Goal: Task Accomplishment & Management: Complete application form

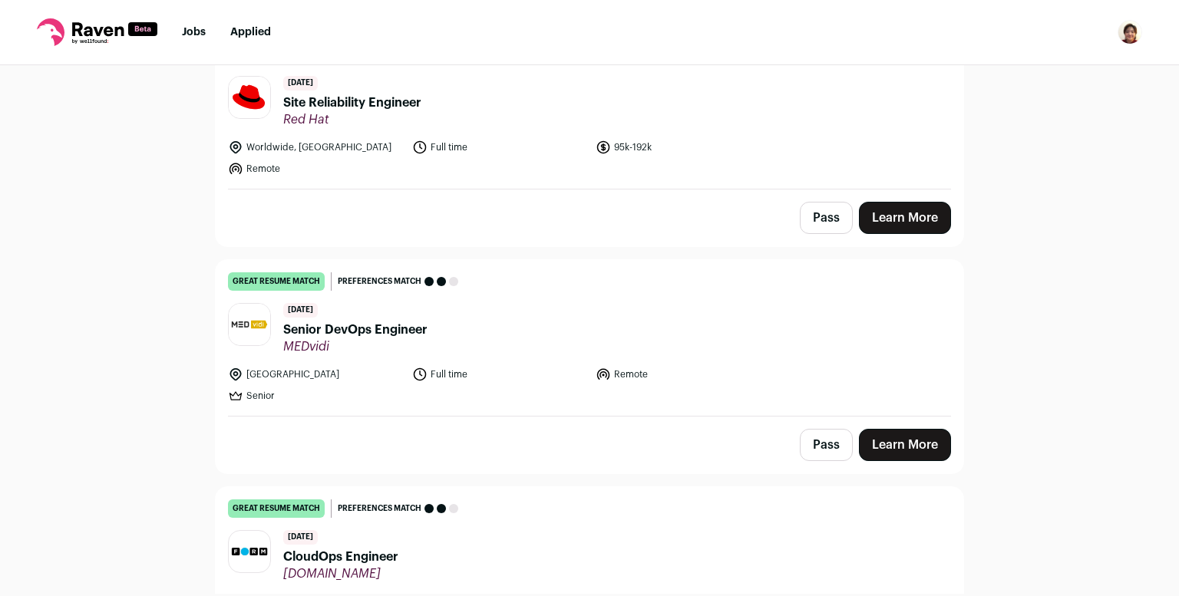
scroll to position [3141, 0]
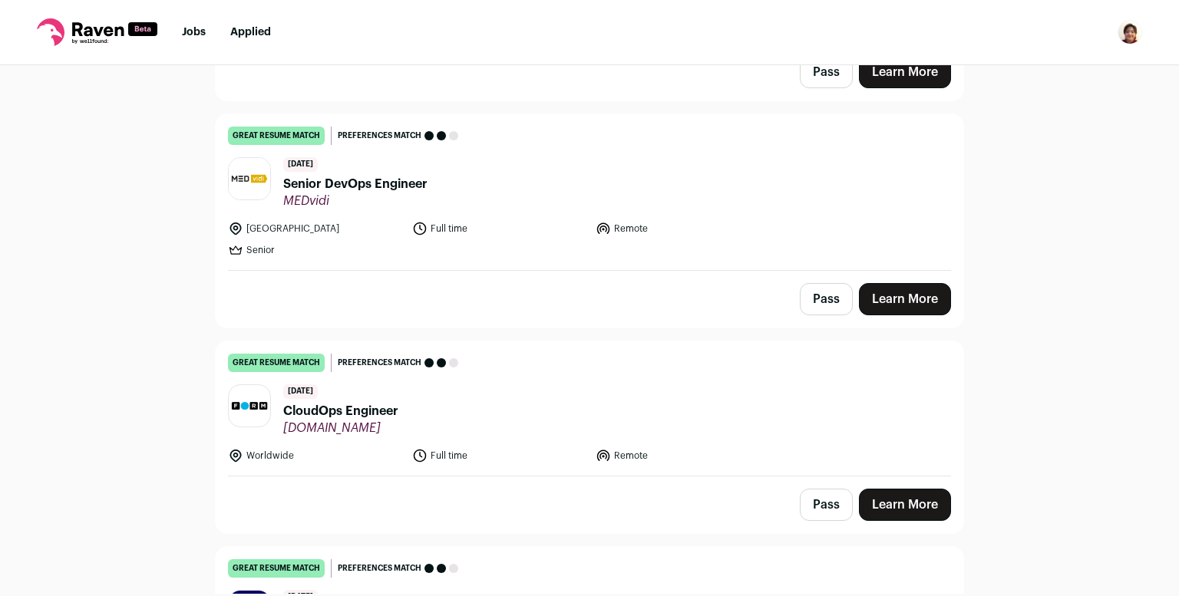
click at [346, 175] on span "Senior DevOps Engineer" at bounding box center [355, 184] width 144 height 18
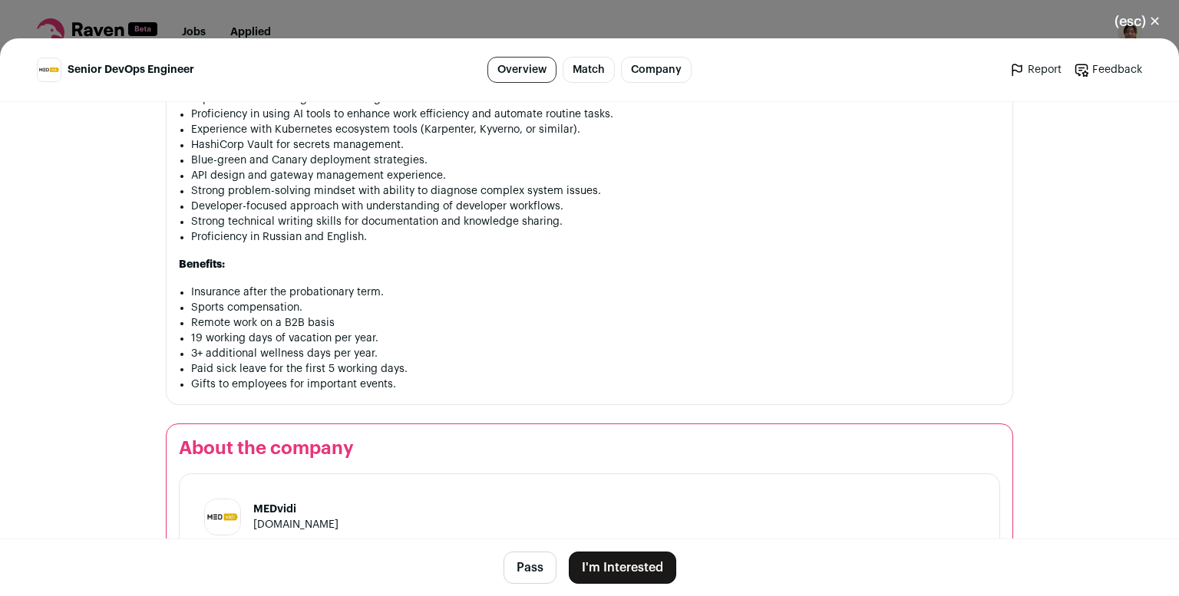
scroll to position [1057, 0]
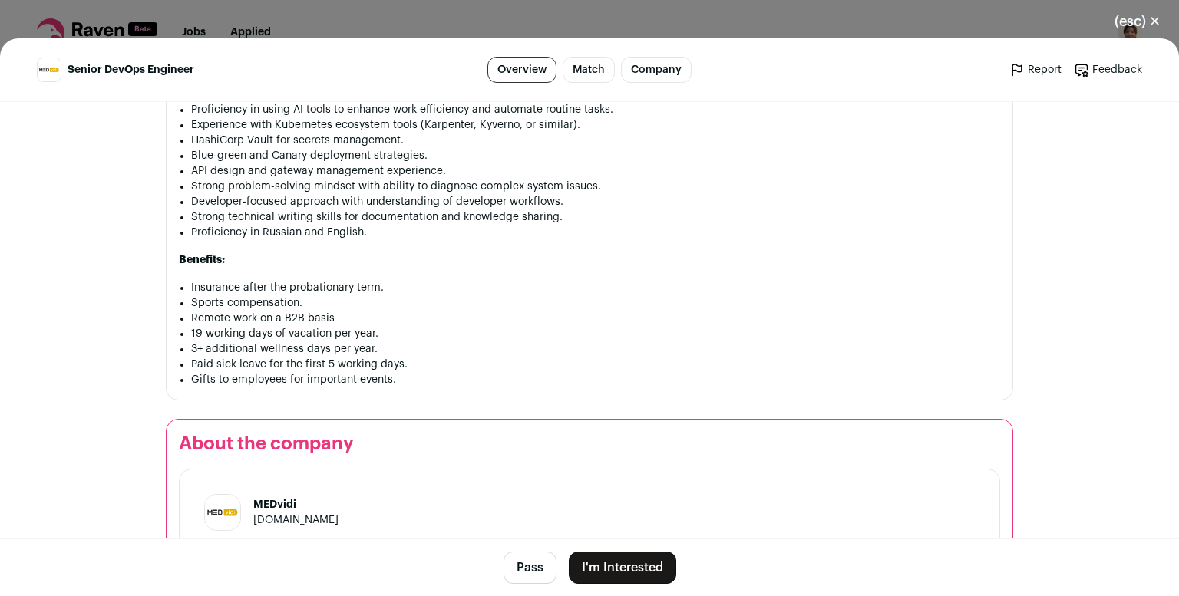
click at [290, 520] on link "[DOMAIN_NAME]" at bounding box center [295, 520] width 85 height 11
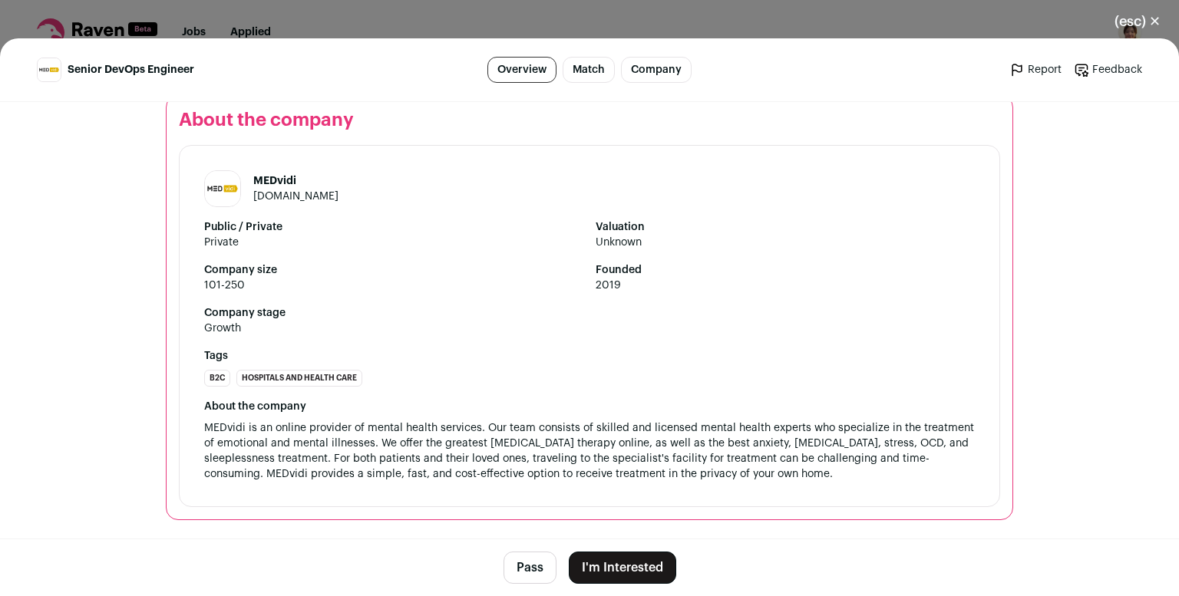
click at [1138, 14] on button "(esc) ✕" at bounding box center [1137, 22] width 83 height 34
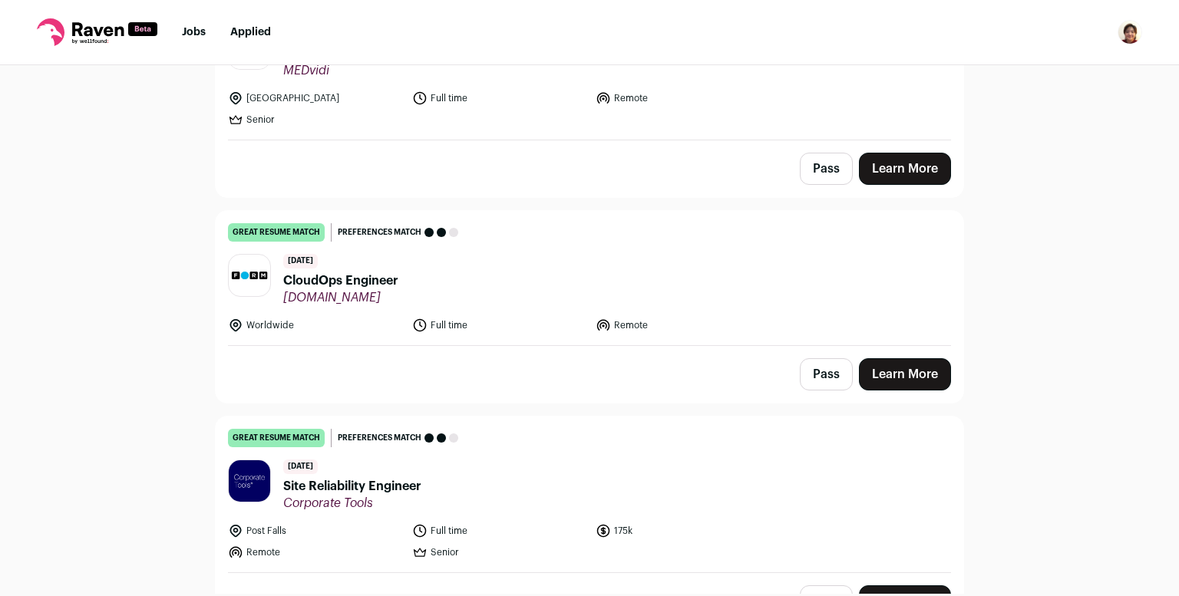
scroll to position [3273, 0]
click at [889, 358] on link "Learn More" at bounding box center [905, 374] width 92 height 32
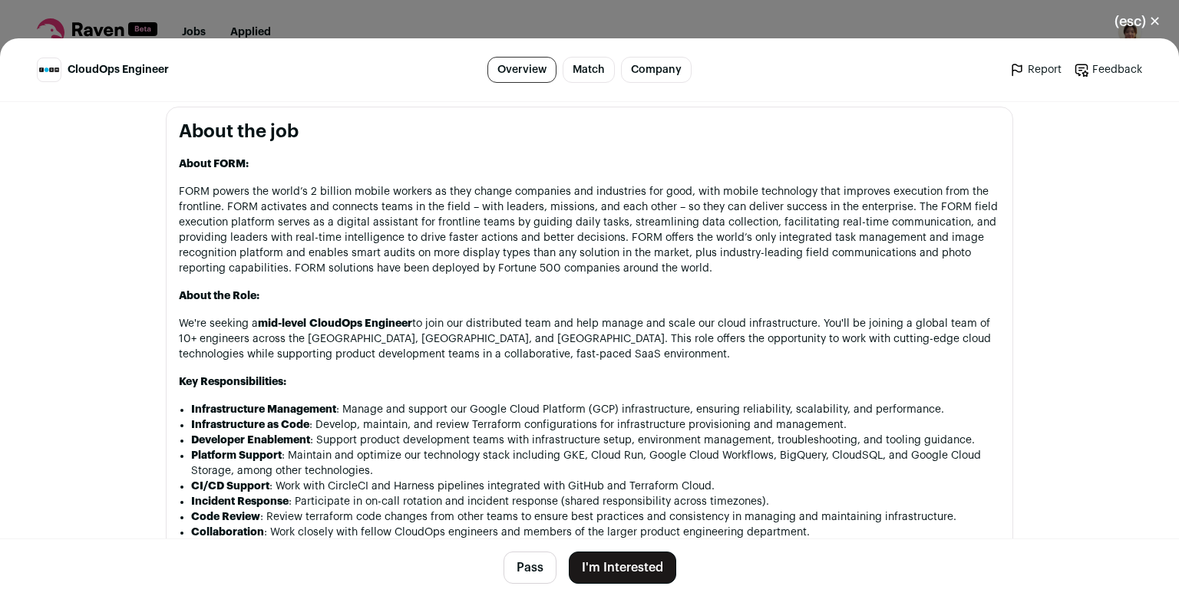
scroll to position [771, 0]
click at [1137, 21] on button "(esc) ✕" at bounding box center [1137, 22] width 83 height 34
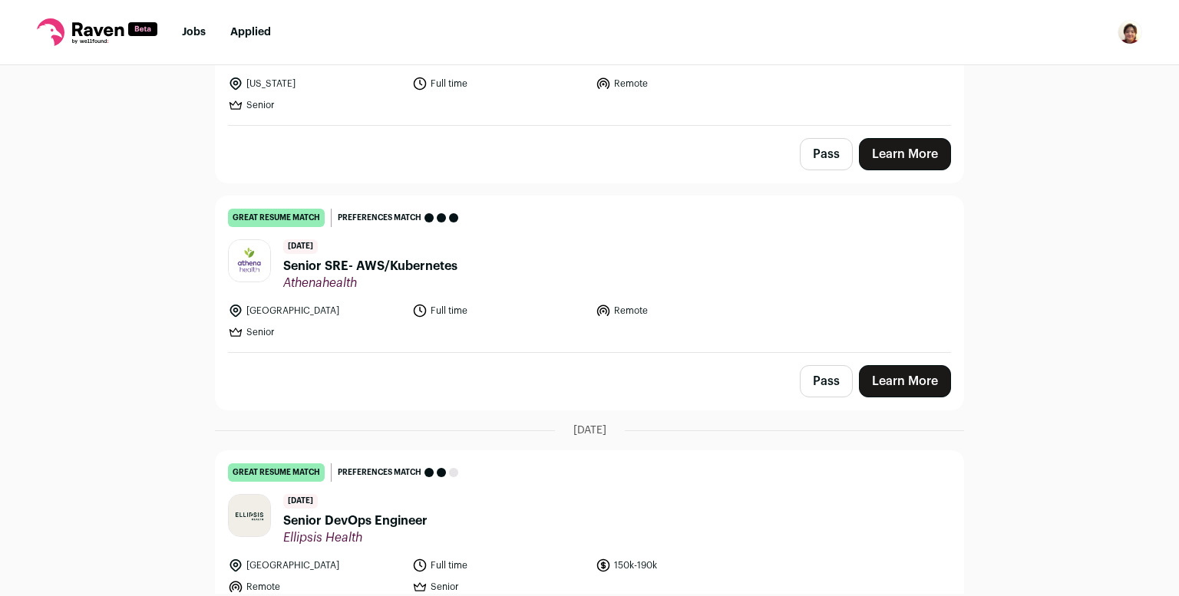
scroll to position [11841, 0]
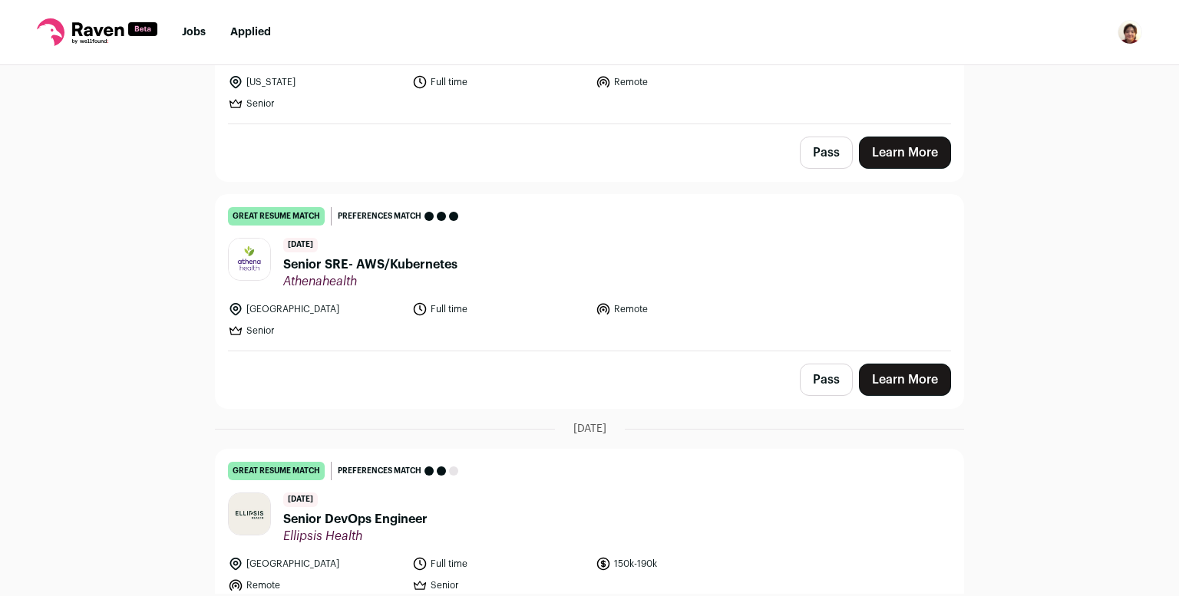
click at [923, 364] on link "Learn More" at bounding box center [905, 380] width 92 height 32
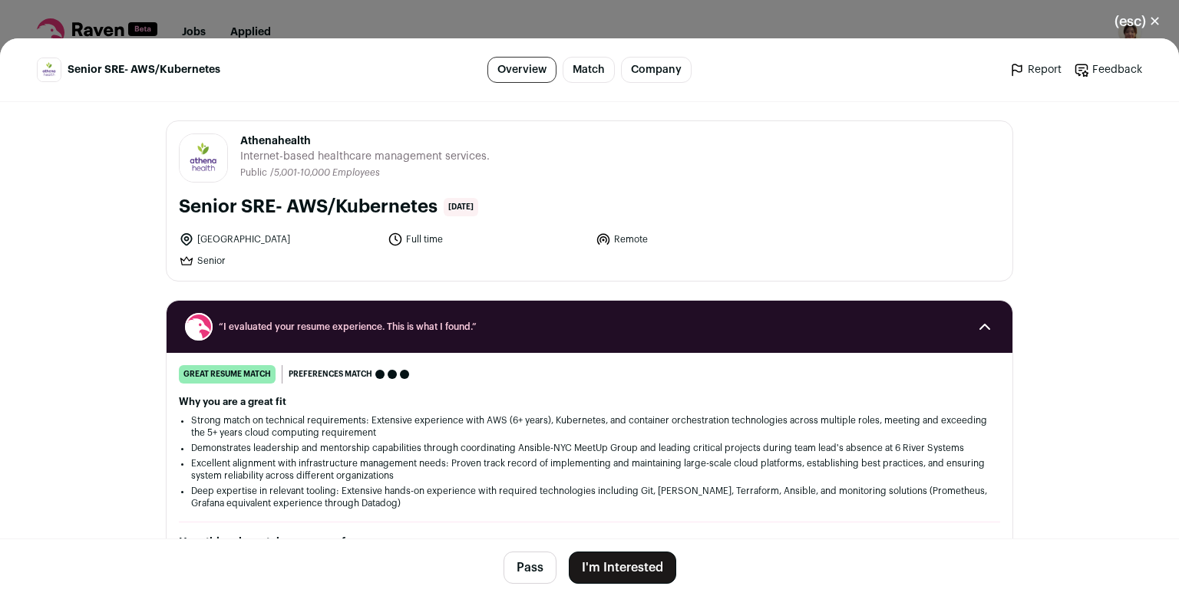
click at [1140, 21] on button "(esc) ✕" at bounding box center [1137, 22] width 83 height 34
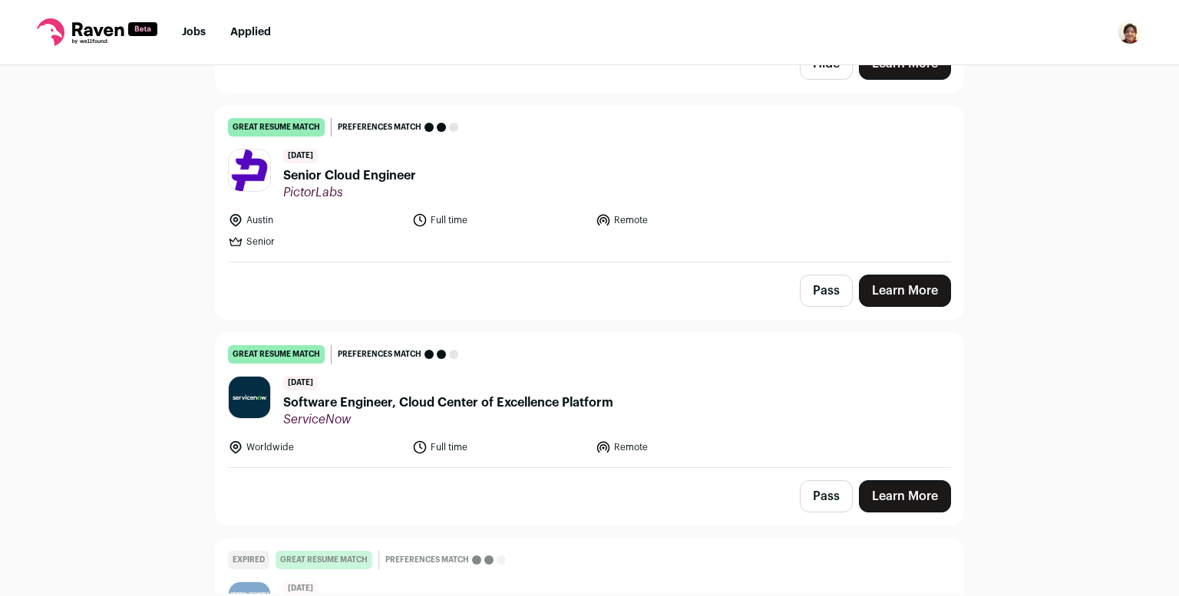
scroll to position [7423, 0]
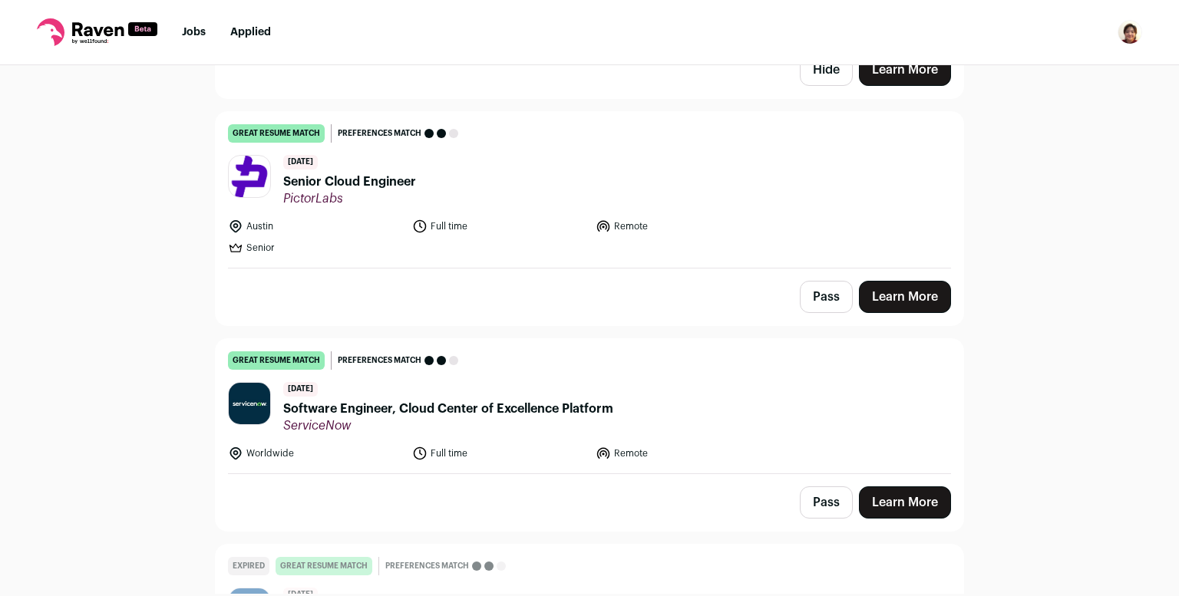
click at [922, 281] on link "Learn More" at bounding box center [905, 297] width 92 height 32
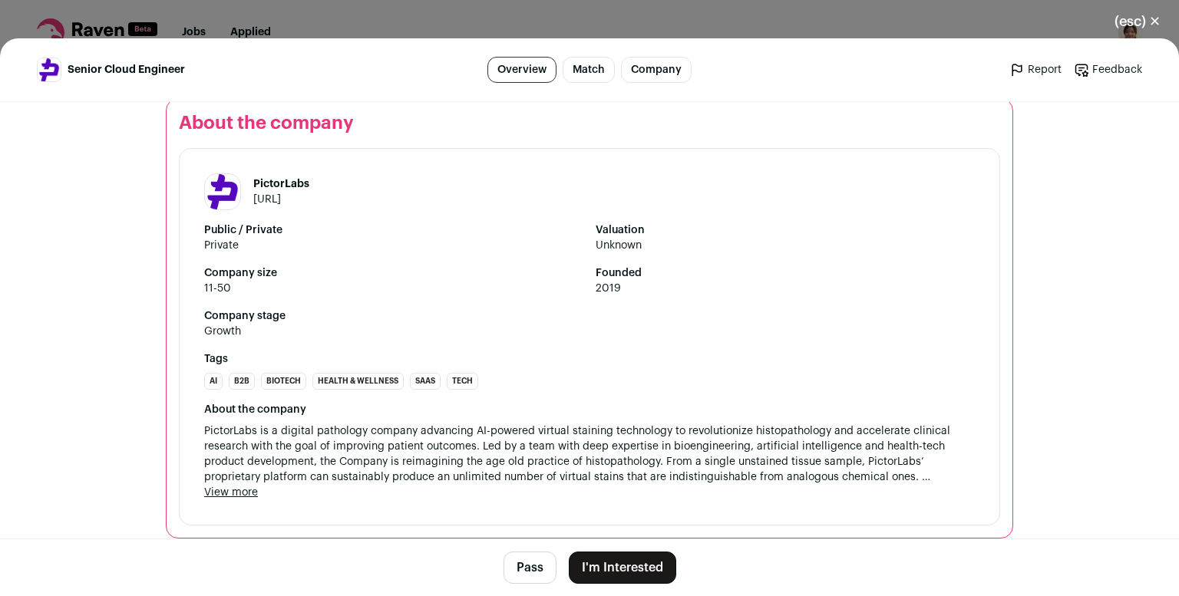
scroll to position [1818, 0]
click at [616, 576] on button "I'm Interested" at bounding box center [622, 568] width 107 height 32
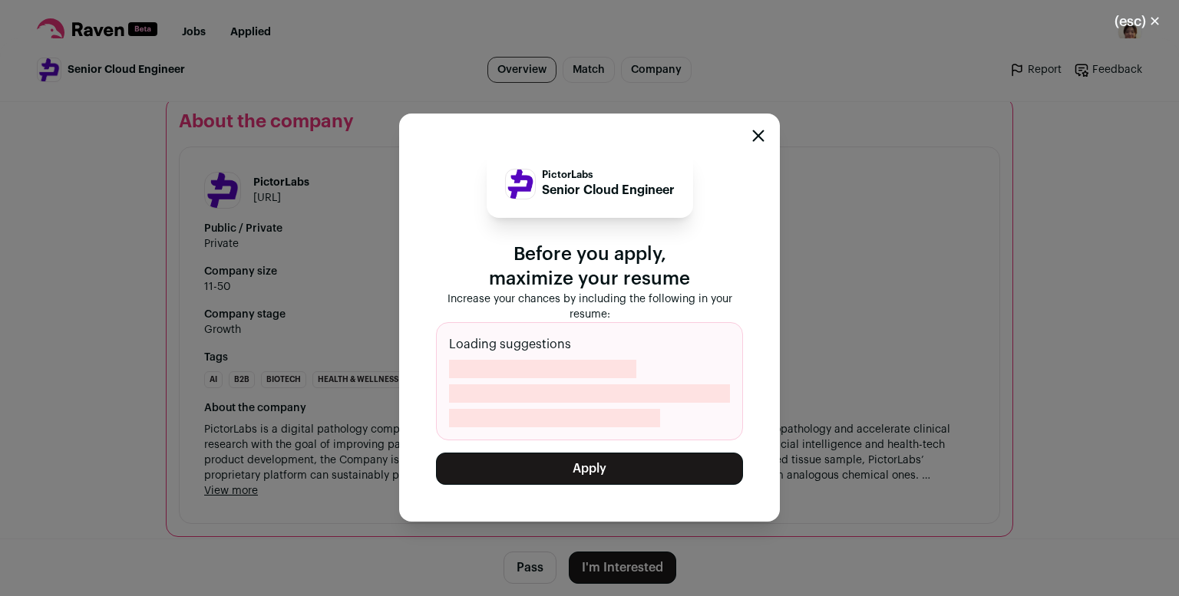
click at [579, 466] on button "Apply" at bounding box center [589, 469] width 307 height 32
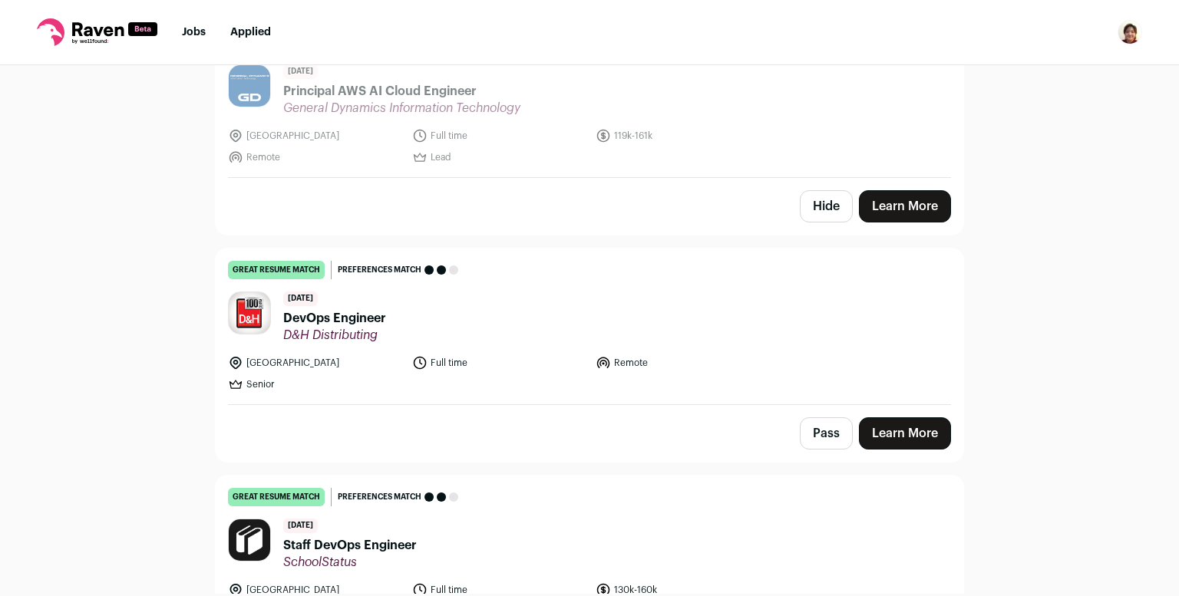
scroll to position [7915, 0]
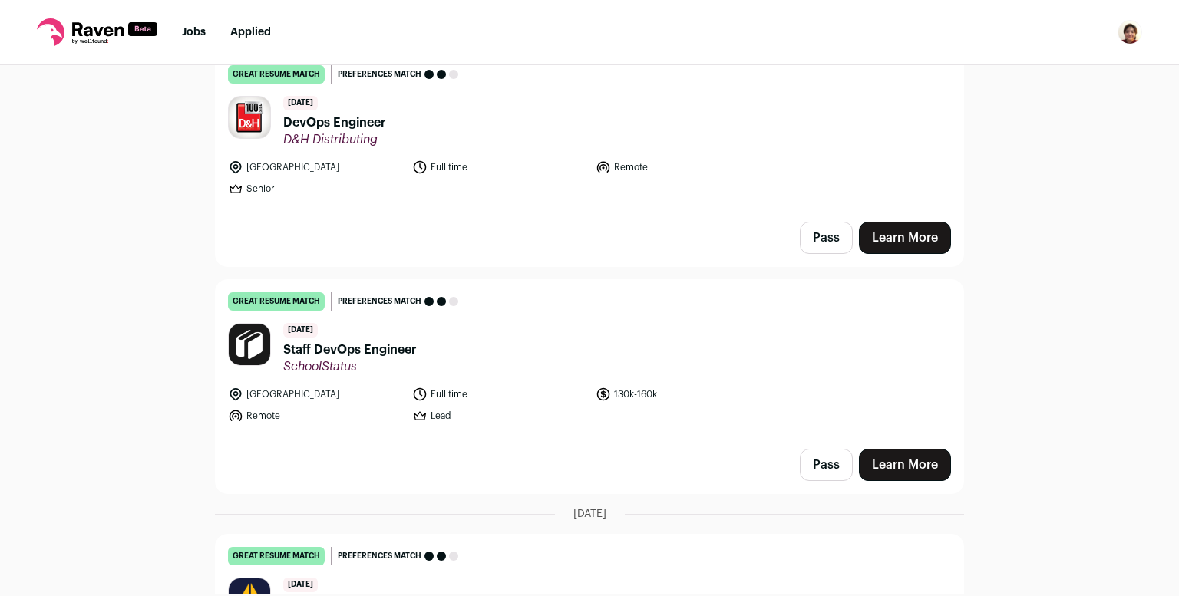
click at [917, 449] on link "Learn More" at bounding box center [905, 465] width 92 height 32
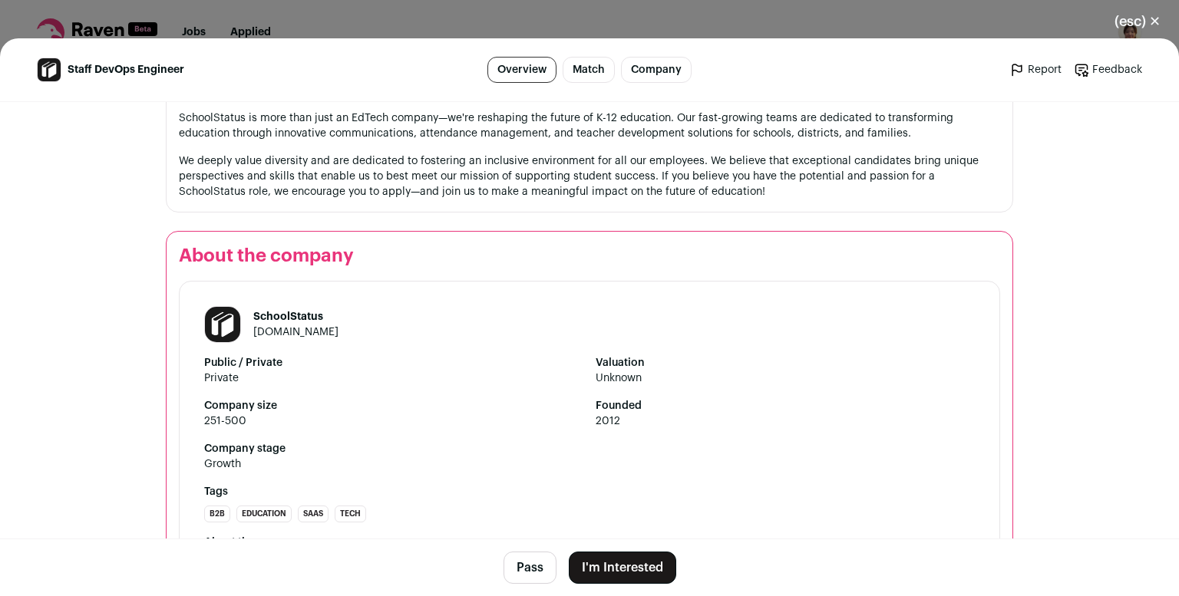
scroll to position [1404, 0]
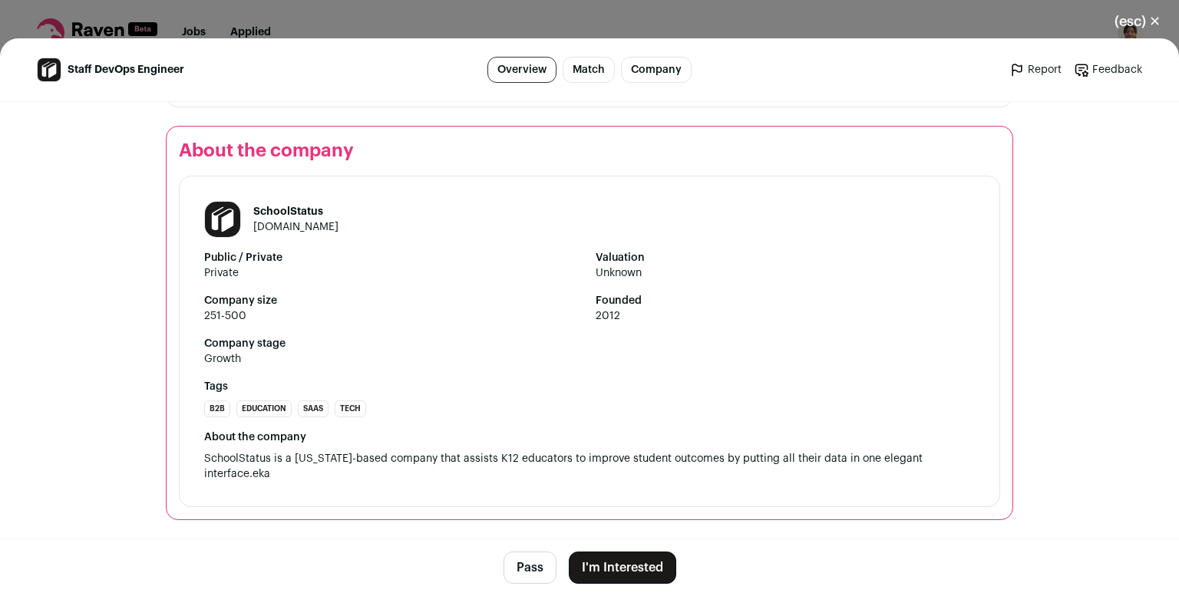
click at [1127, 22] on button "(esc) ✕" at bounding box center [1137, 22] width 83 height 34
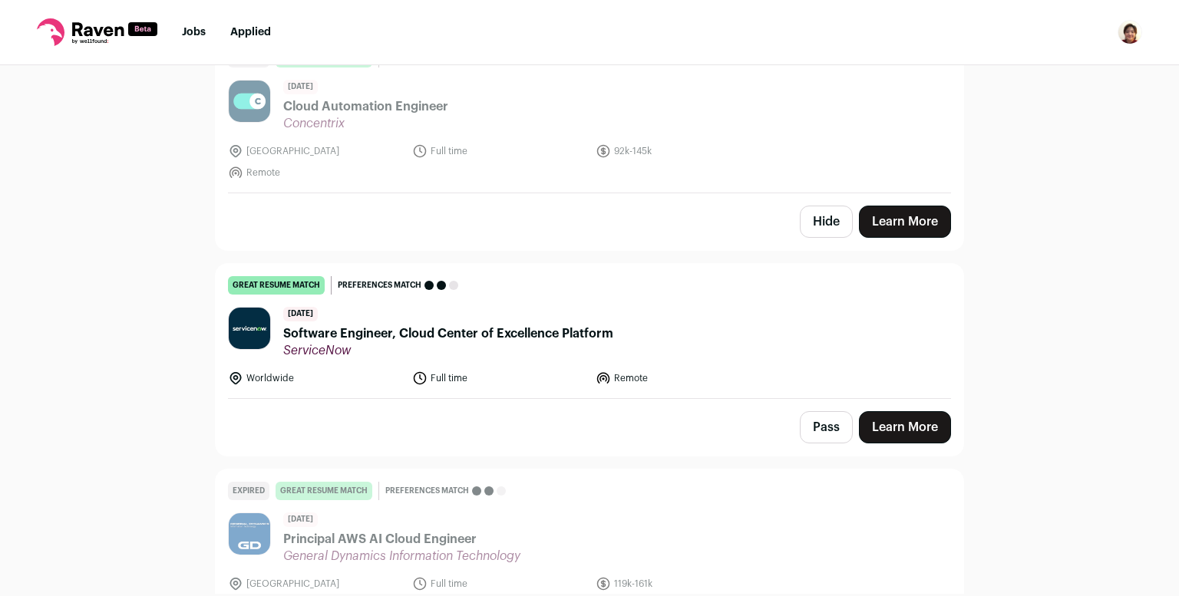
scroll to position [6507, 0]
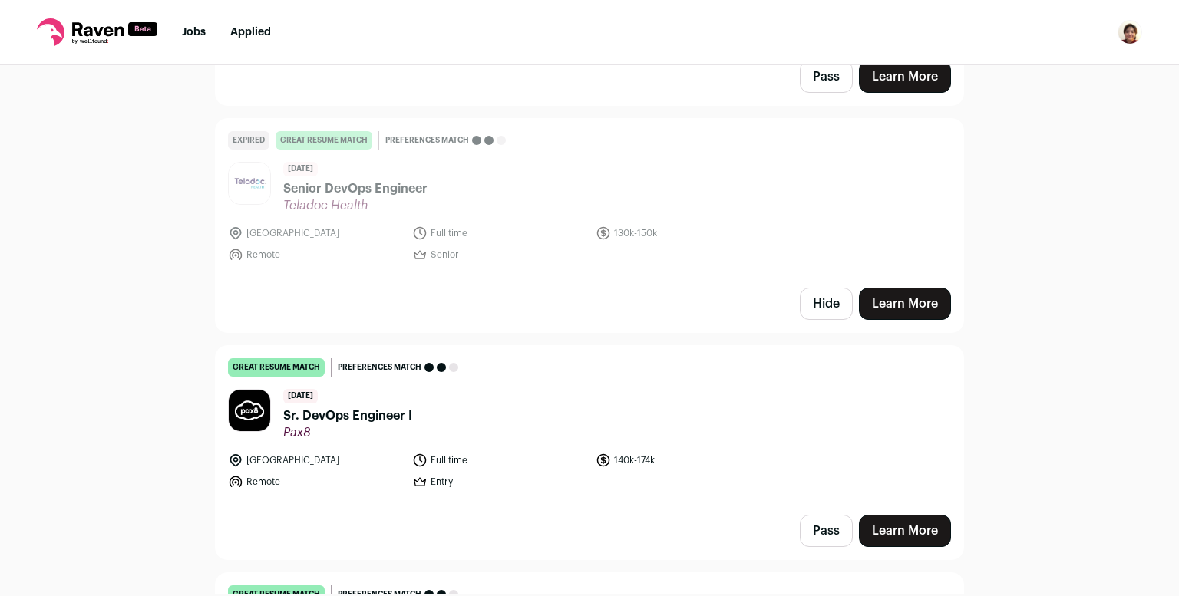
click at [917, 515] on link "Learn More" at bounding box center [905, 531] width 92 height 32
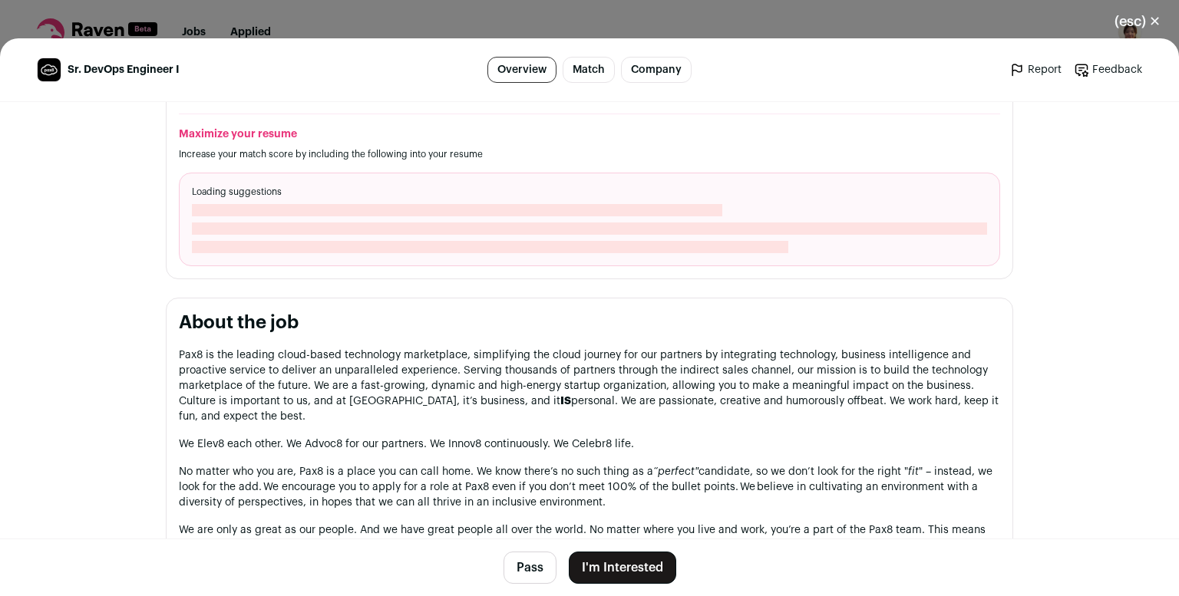
scroll to position [1048, 0]
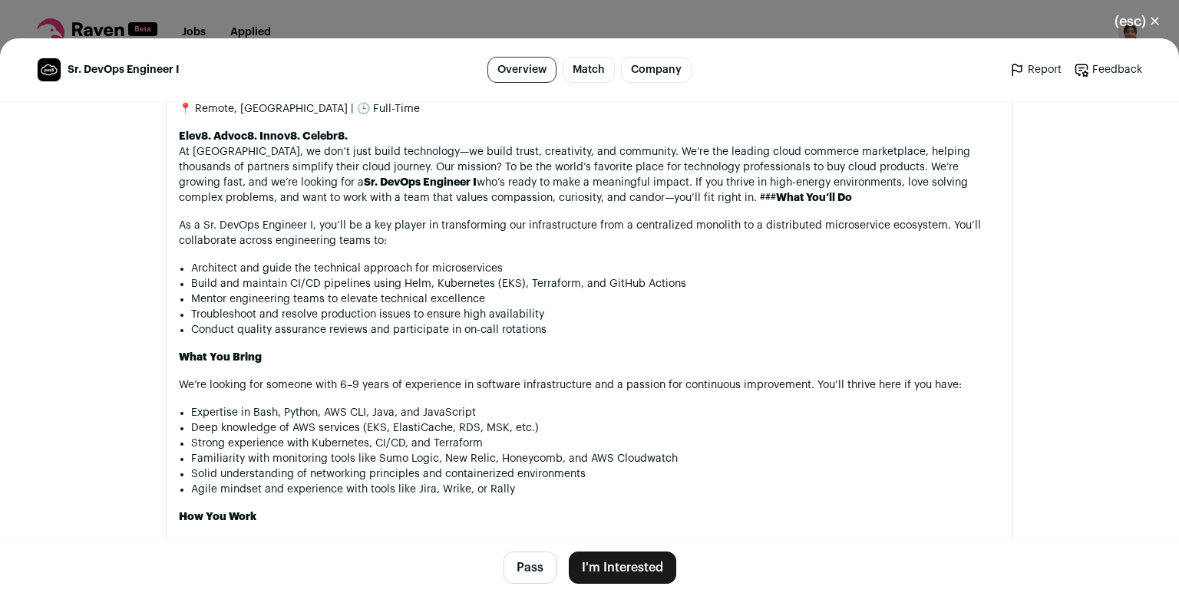
click at [1141, 22] on button "(esc) ✕" at bounding box center [1137, 22] width 83 height 34
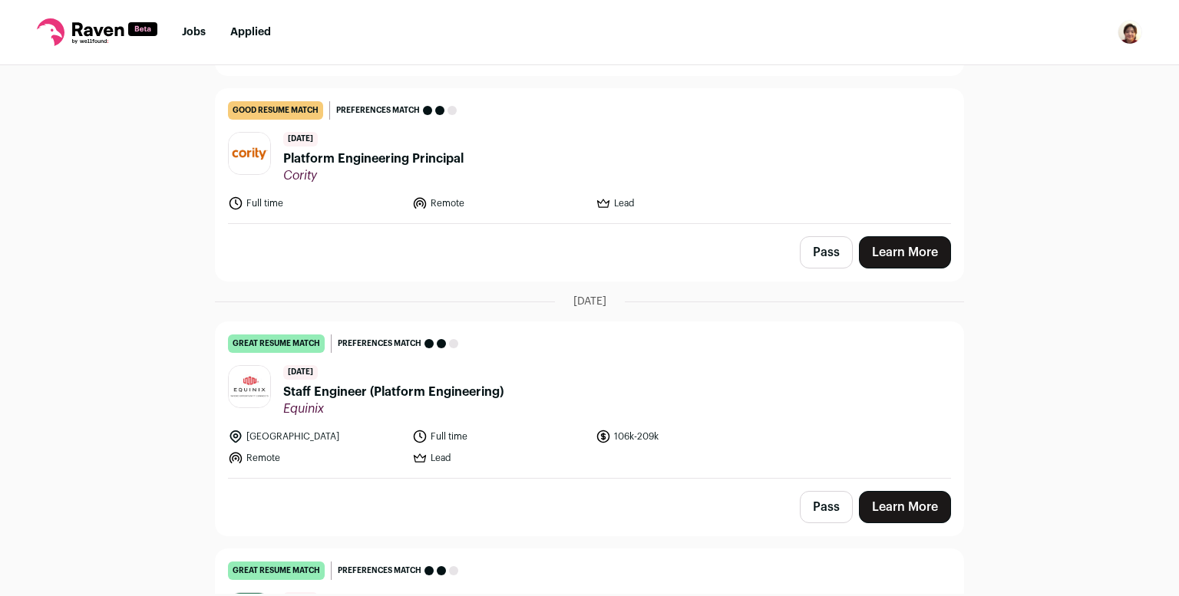
scroll to position [917, 0]
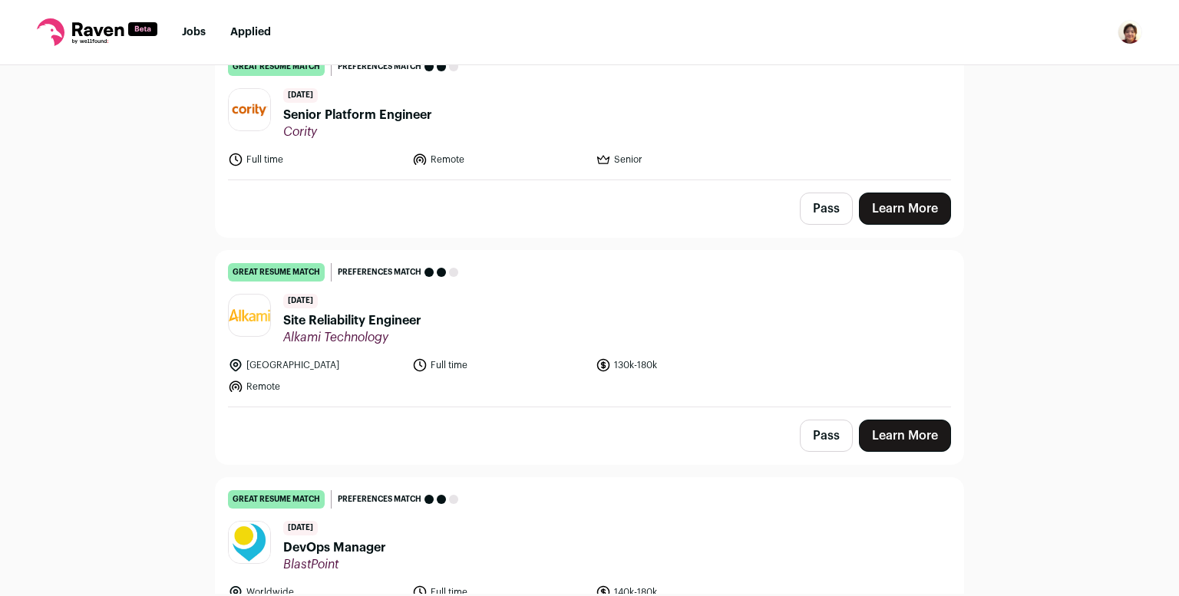
click at [901, 420] on link "Learn More" at bounding box center [905, 436] width 92 height 32
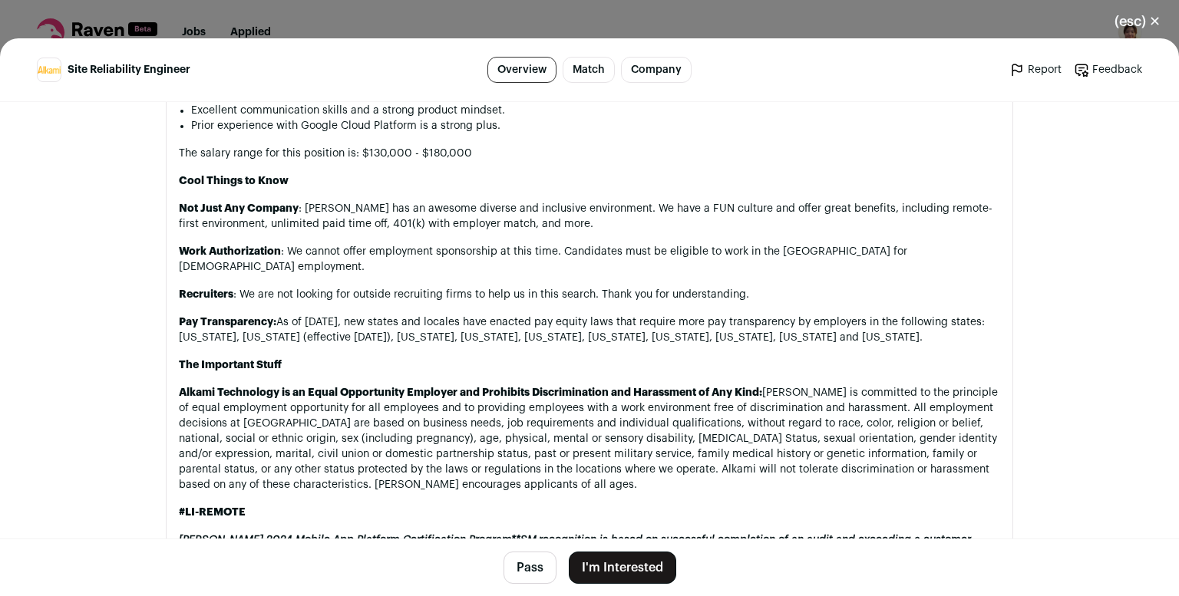
scroll to position [1447, 0]
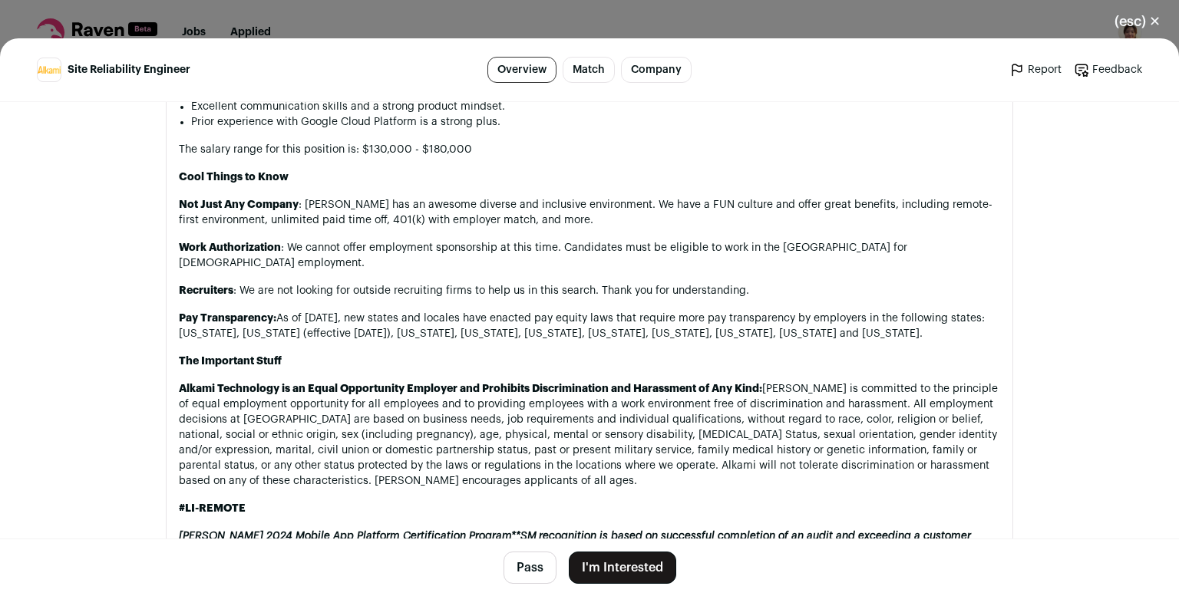
click at [195, 384] on strong "Alkami Technology is an Equal Opportunity Employer and Prohibits Discrimination…" at bounding box center [470, 389] width 583 height 11
copy strong "Alkami"
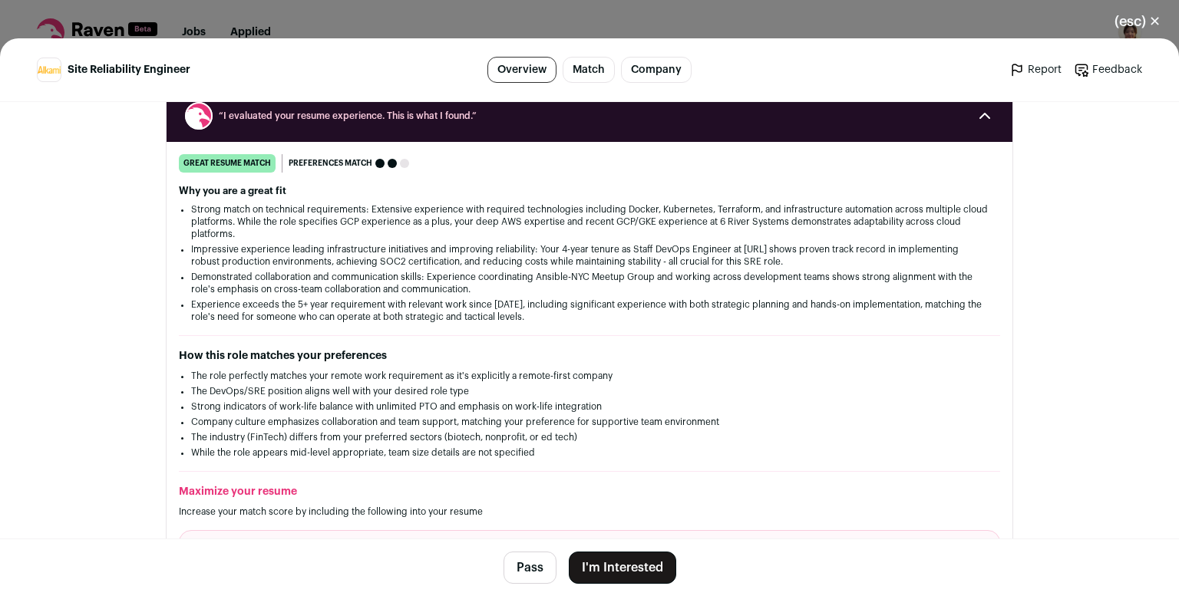
scroll to position [0, 0]
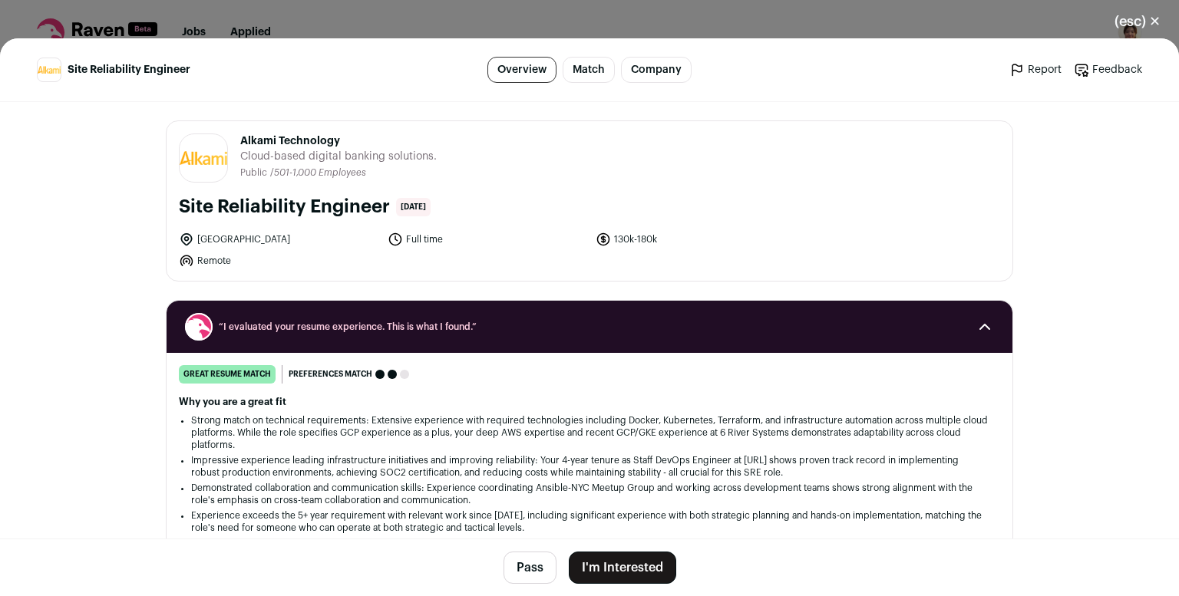
click at [1136, 21] on button "(esc) ✕" at bounding box center [1137, 22] width 83 height 34
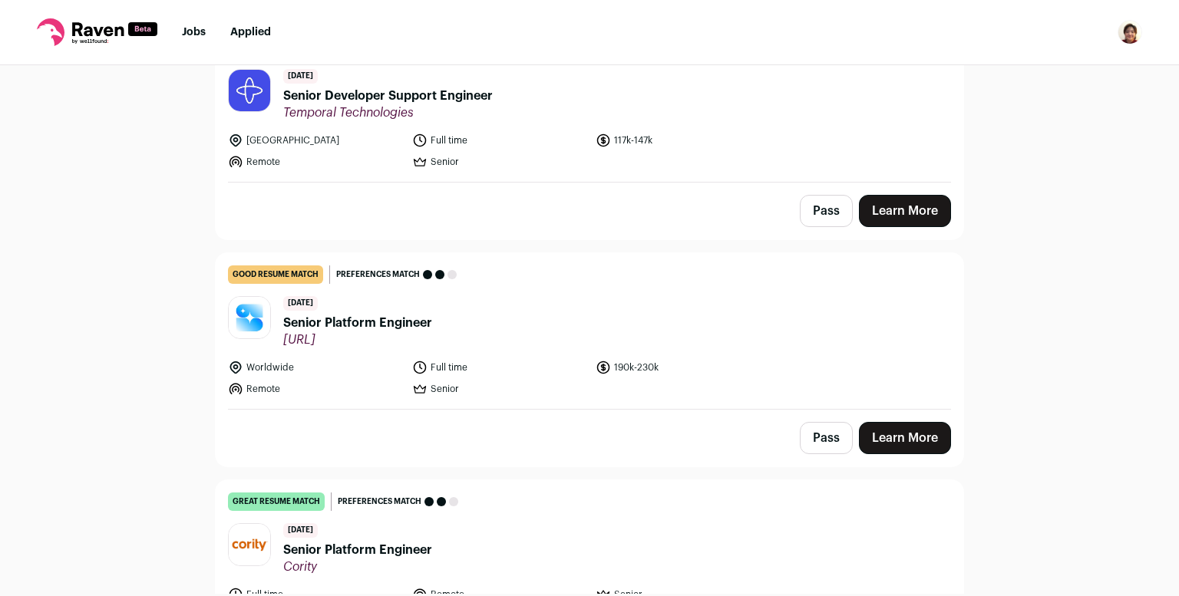
scroll to position [489, 0]
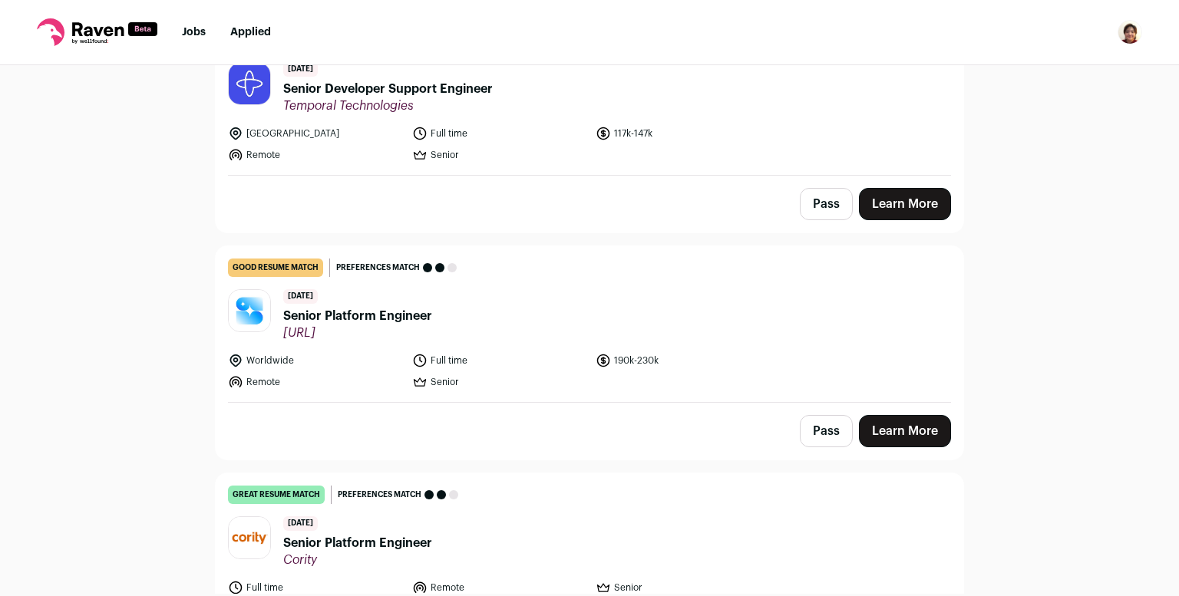
click at [909, 415] on link "Learn More" at bounding box center [905, 431] width 92 height 32
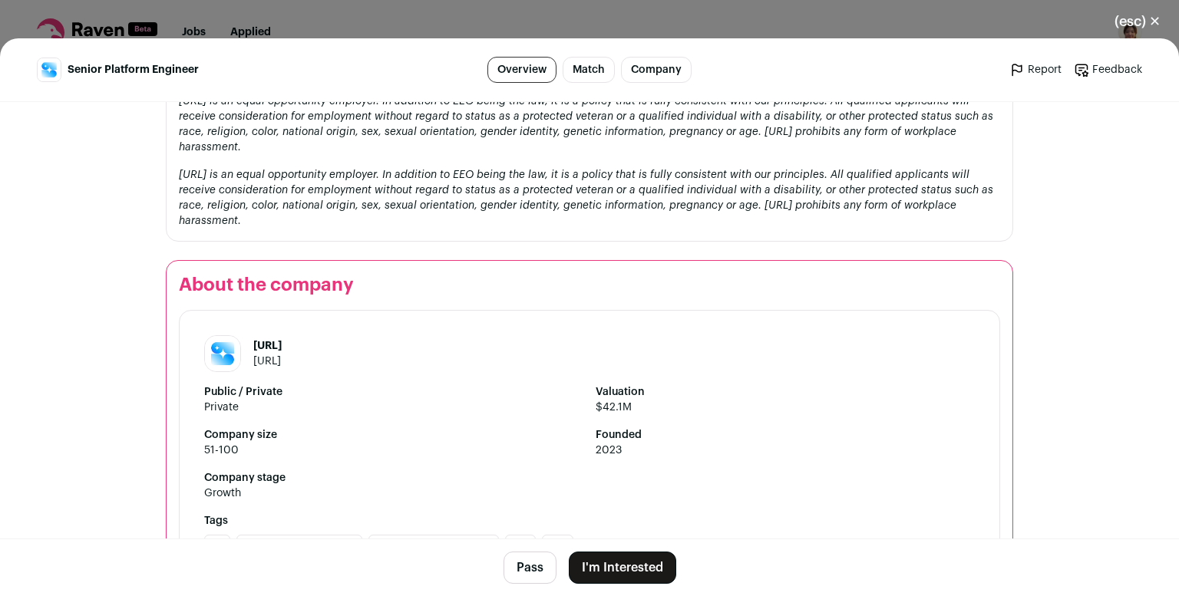
scroll to position [1916, 0]
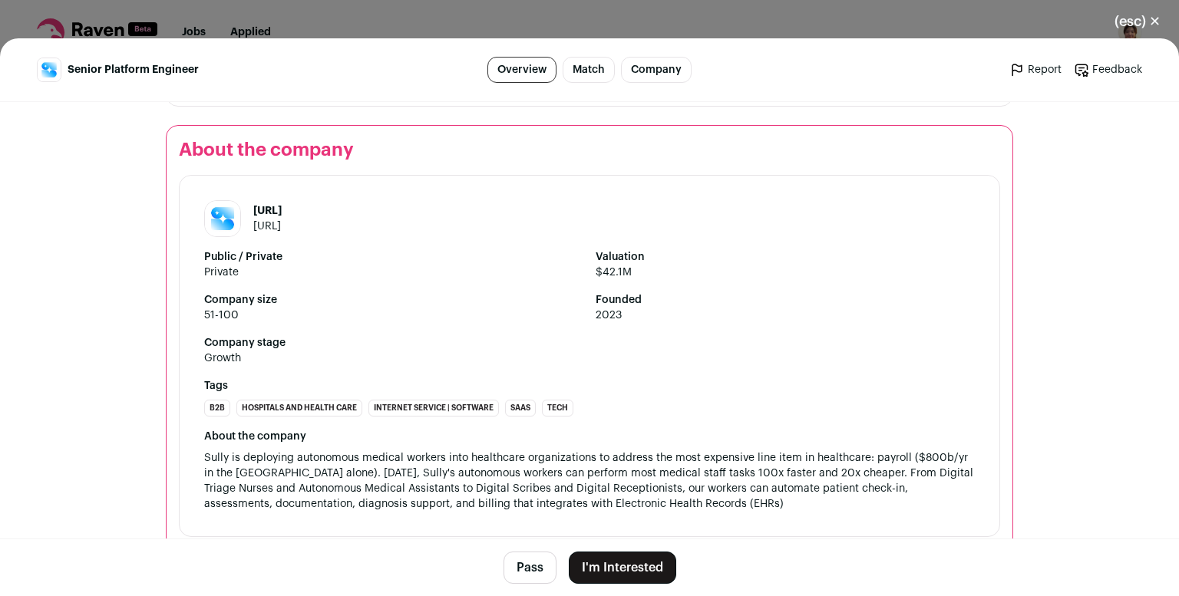
click at [277, 221] on link "[URL]" at bounding box center [267, 226] width 28 height 11
click at [1132, 19] on button "(esc) ✕" at bounding box center [1137, 22] width 83 height 34
